Goal: Information Seeking & Learning: Understand process/instructions

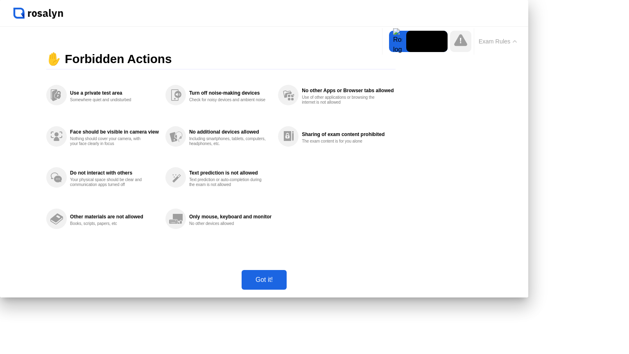
click at [284, 283] on div "Got it!" at bounding box center [264, 279] width 40 height 7
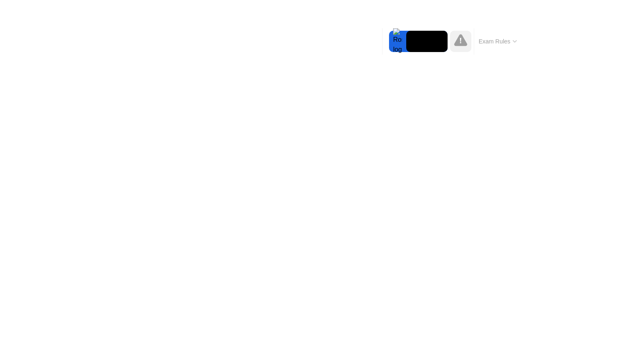
click at [461, 44] on icon at bounding box center [460, 40] width 13 height 12
click at [512, 45] on button "Exam Rules" at bounding box center [497, 41] width 43 height 7
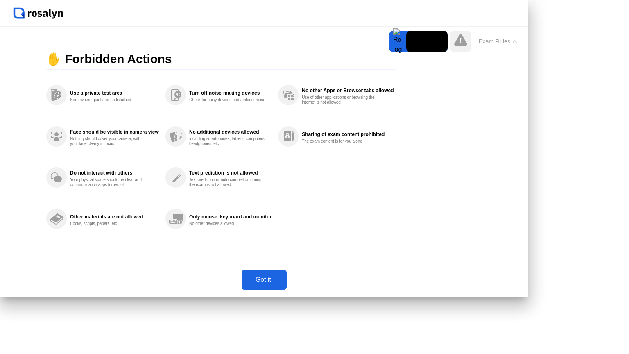
click at [154, 102] on div "Use a private test area Somewhere quiet and undisturbed" at bounding box center [114, 95] width 89 height 15
click at [284, 283] on div "Got it!" at bounding box center [264, 279] width 40 height 7
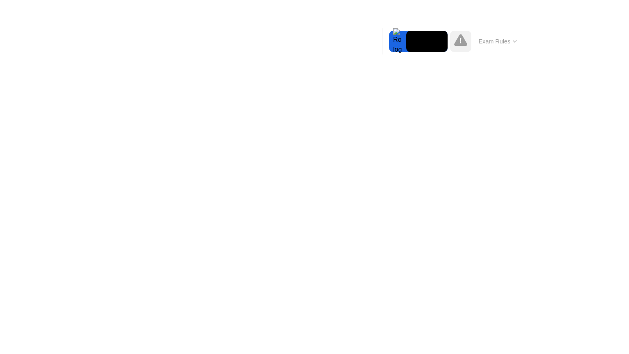
click at [456, 43] on icon at bounding box center [460, 40] width 13 height 12
click at [511, 43] on button "Exam Rules" at bounding box center [497, 41] width 43 height 7
click div "Got it!"
click at [398, 41] on div at bounding box center [397, 41] width 17 height 21
click at [461, 41] on icon at bounding box center [460, 40] width 1 height 5
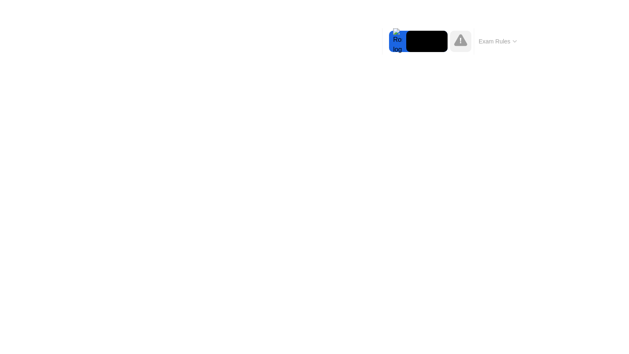
click at [506, 42] on button "Exam Rules" at bounding box center [497, 41] width 43 height 7
click button "Got it!"
click at [424, 47] on video at bounding box center [426, 41] width 41 height 21
click at [424, 46] on video at bounding box center [426, 41] width 41 height 21
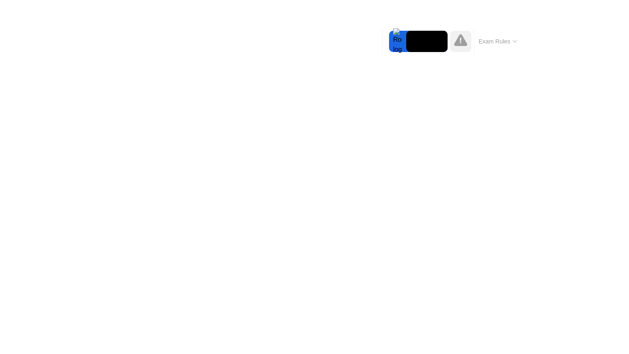
click at [424, 46] on video at bounding box center [426, 41] width 41 height 21
click at [466, 39] on icon at bounding box center [460, 40] width 13 height 13
click at [395, 45] on div at bounding box center [397, 41] width 17 height 21
click at [387, 34] on div "Move Expand Hide Exam Rules" at bounding box center [451, 41] width 139 height 26
click at [407, 48] on video at bounding box center [426, 41] width 41 height 21
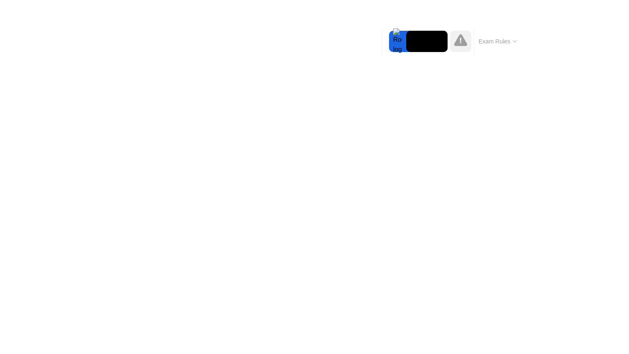
drag, startPoint x: 400, startPoint y: 43, endPoint x: 440, endPoint y: 41, distance: 39.4
click at [401, 43] on div at bounding box center [397, 41] width 17 height 21
click at [440, 41] on video at bounding box center [426, 41] width 41 height 21
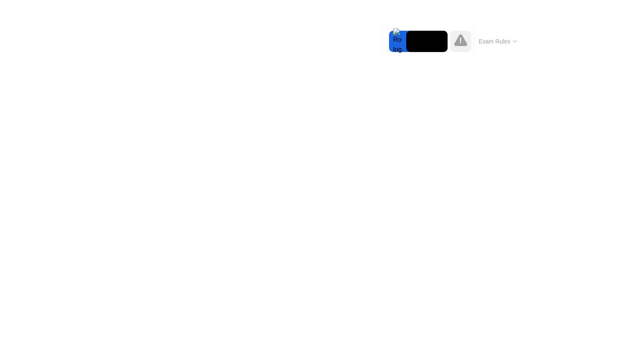
click at [440, 41] on video at bounding box center [426, 41] width 41 height 21
click at [476, 40] on button "Exam Rules" at bounding box center [497, 41] width 43 height 7
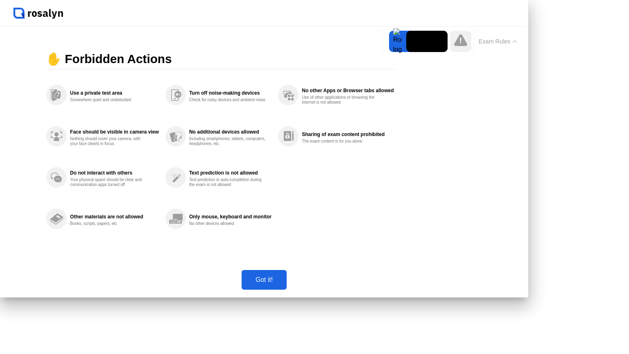
click at [466, 44] on icon at bounding box center [460, 40] width 13 height 12
click at [284, 283] on div "Got it!" at bounding box center [264, 279] width 40 height 7
